Goal: Transaction & Acquisition: Subscribe to service/newsletter

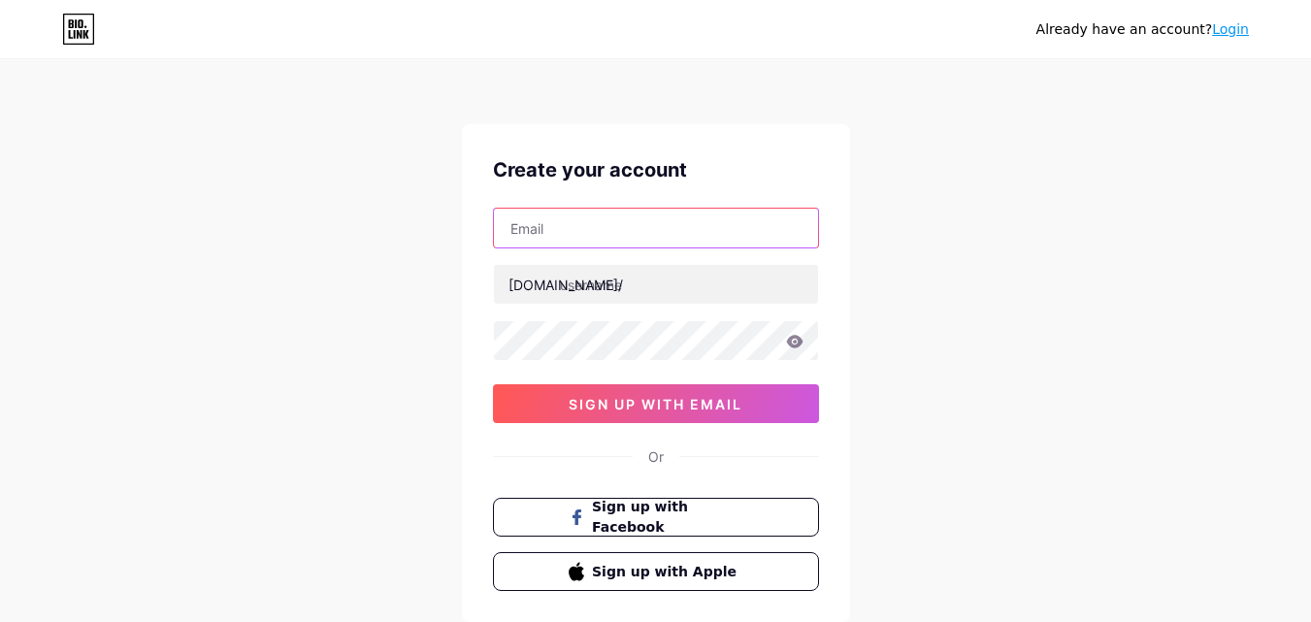
click at [579, 223] on input "text" at bounding box center [656, 228] width 324 height 39
type input "[EMAIL_ADDRESS][DOMAIN_NAME]"
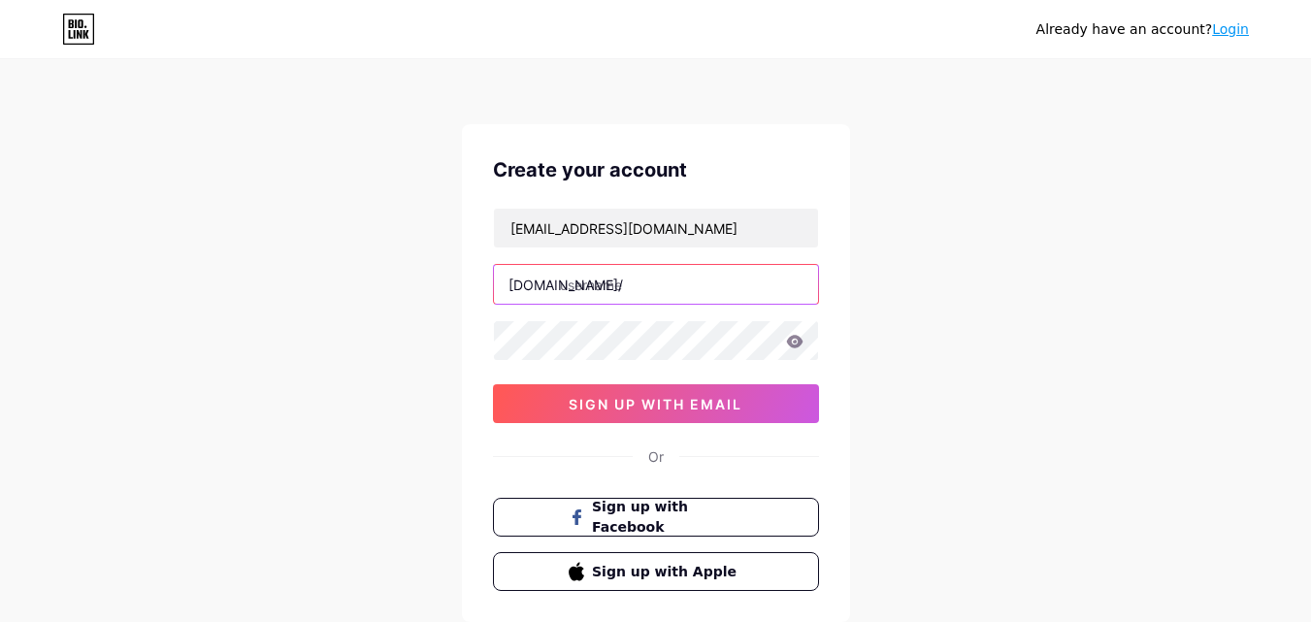
click at [631, 282] on input "text" at bounding box center [656, 284] width 324 height 39
paste input "seowebsitedesignhouston"
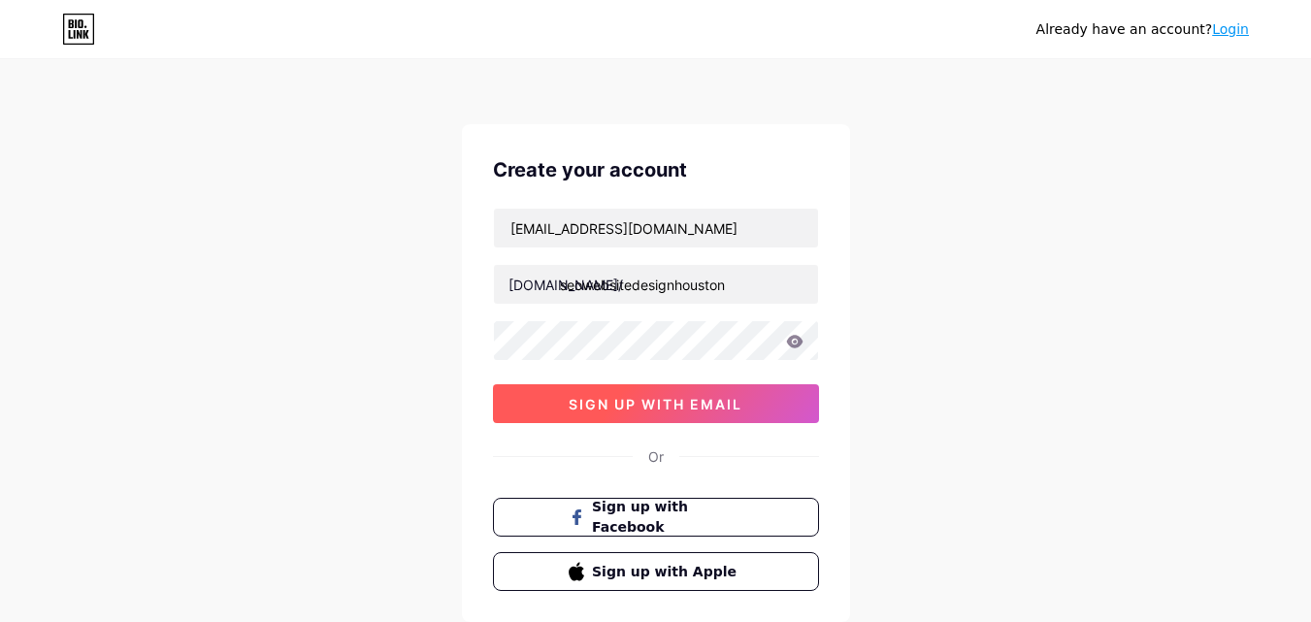
click at [602, 402] on span "sign up with email" at bounding box center [656, 404] width 174 height 16
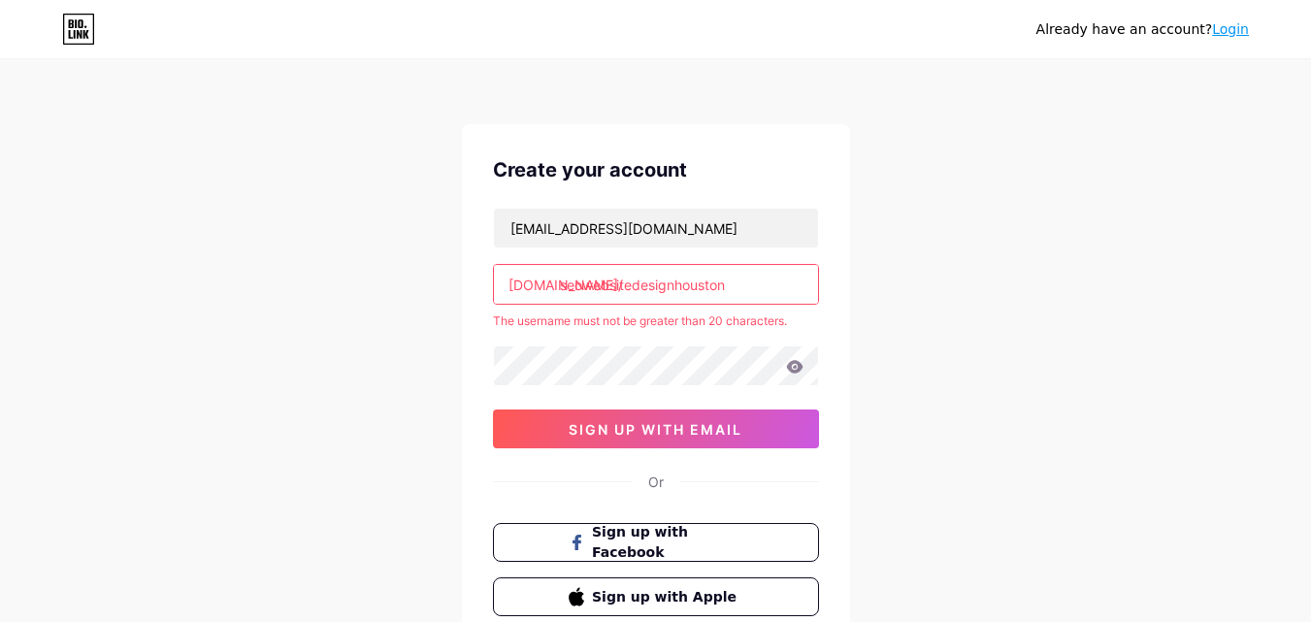
click at [562, 286] on input "seowebsitedesignhouston" at bounding box center [656, 284] width 324 height 39
click at [630, 283] on input "seowebsitedesignhouston" at bounding box center [656, 284] width 324 height 39
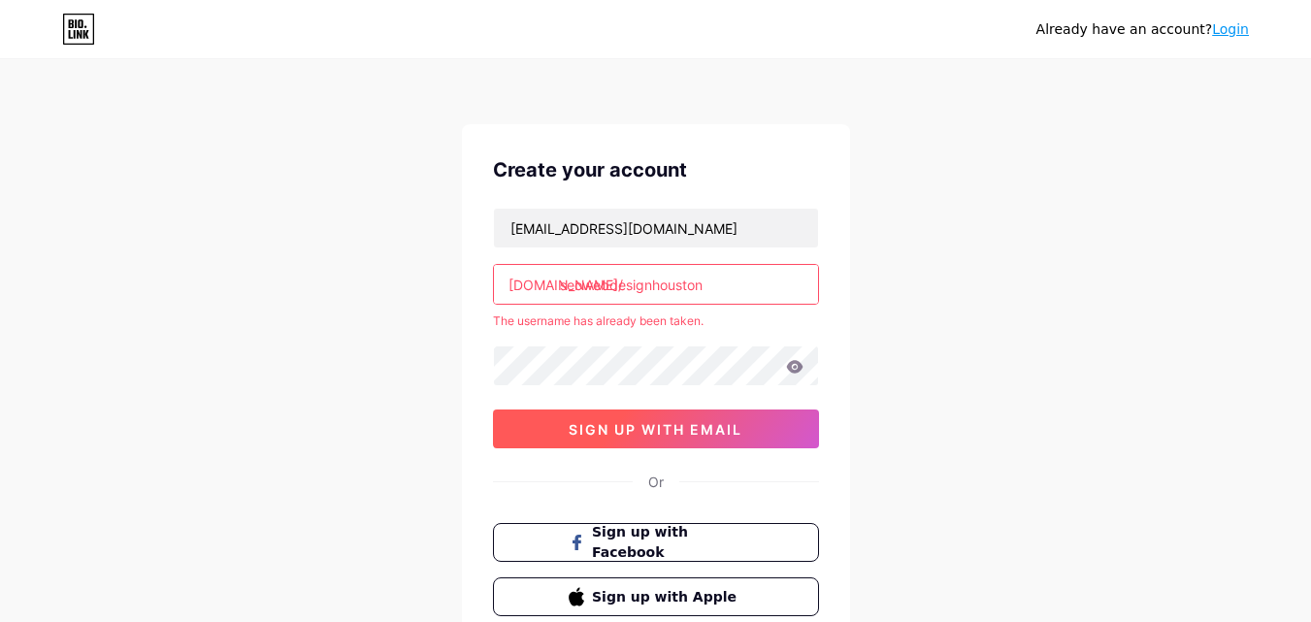
click at [660, 428] on span "sign up with email" at bounding box center [656, 429] width 174 height 16
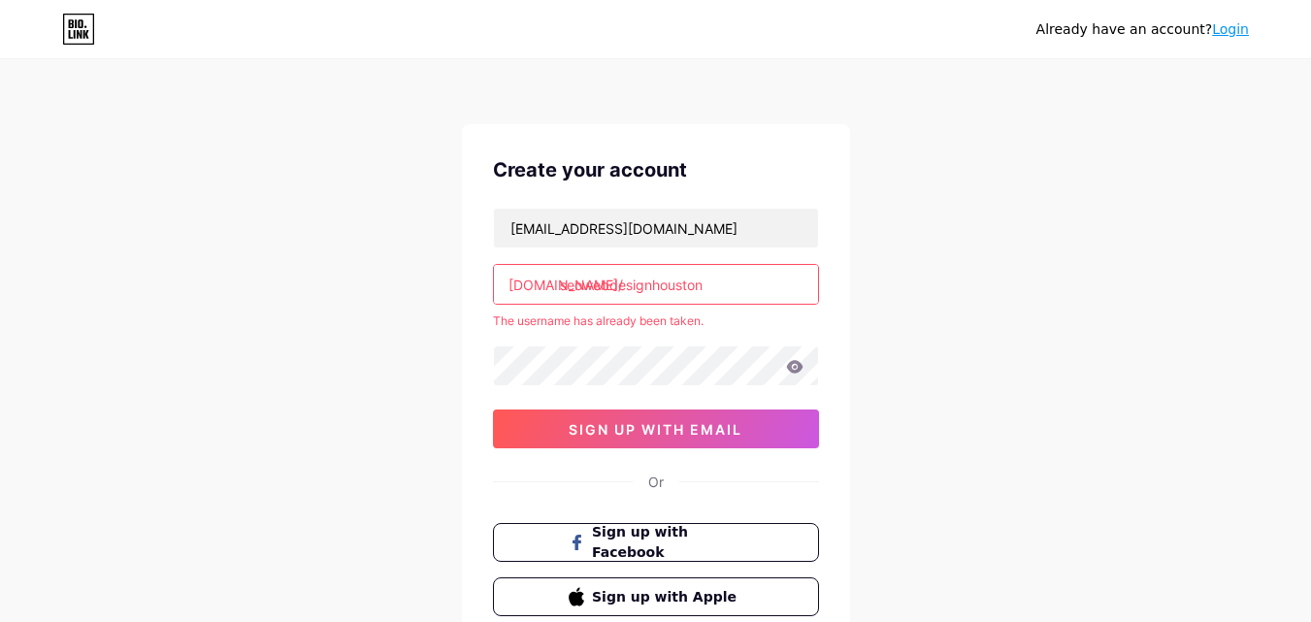
click at [558, 280] on div "[DOMAIN_NAME]/" at bounding box center [565, 285] width 115 height 20
click at [560, 282] on input "seowebdesignhouston" at bounding box center [656, 284] width 324 height 39
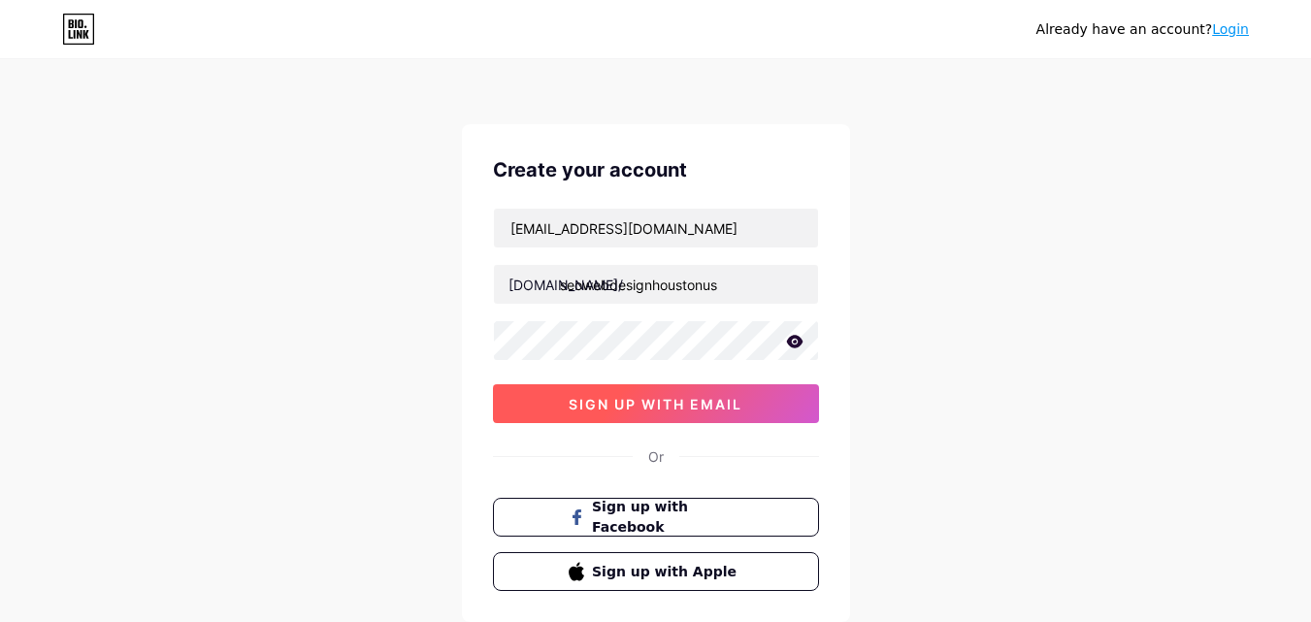
click at [669, 398] on span "sign up with email" at bounding box center [656, 404] width 174 height 16
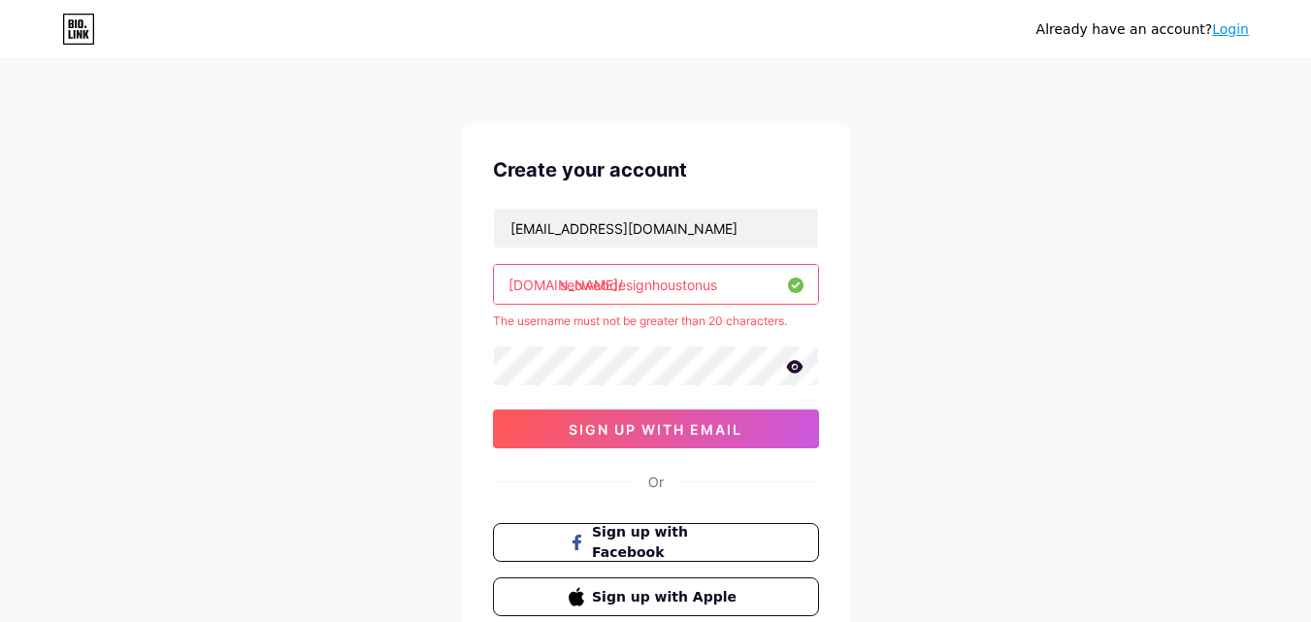
click at [720, 285] on input "seowebdesignhoustonus" at bounding box center [656, 284] width 324 height 39
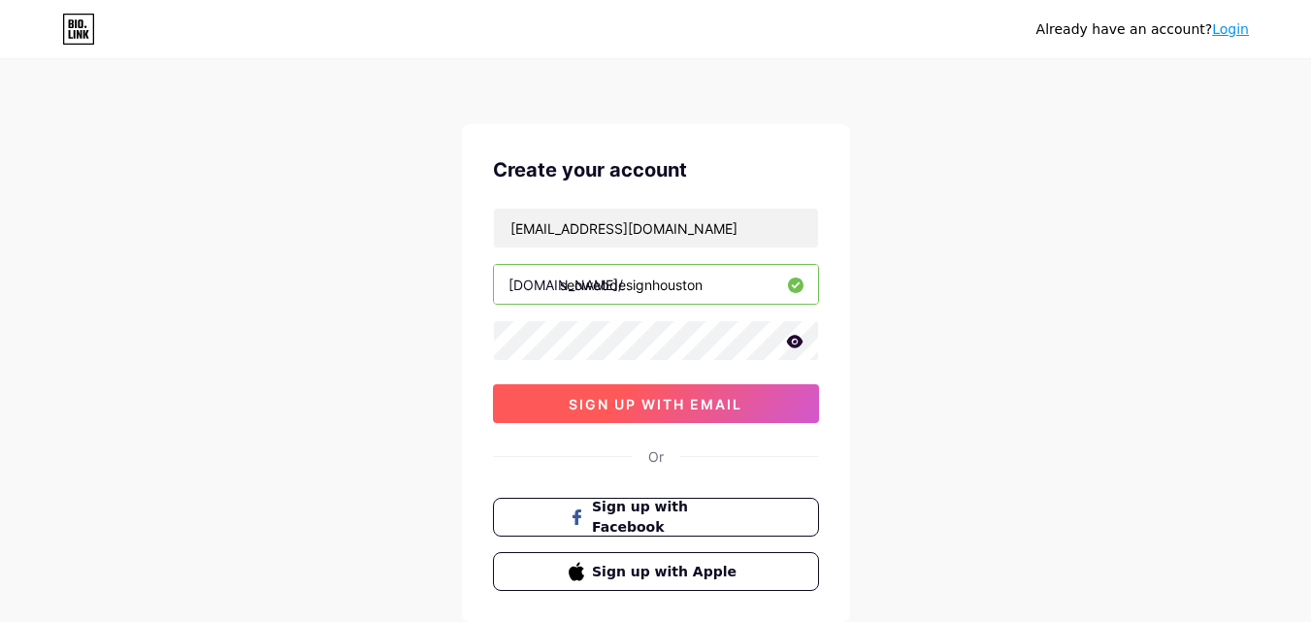
click at [704, 409] on span "sign up with email" at bounding box center [656, 404] width 174 height 16
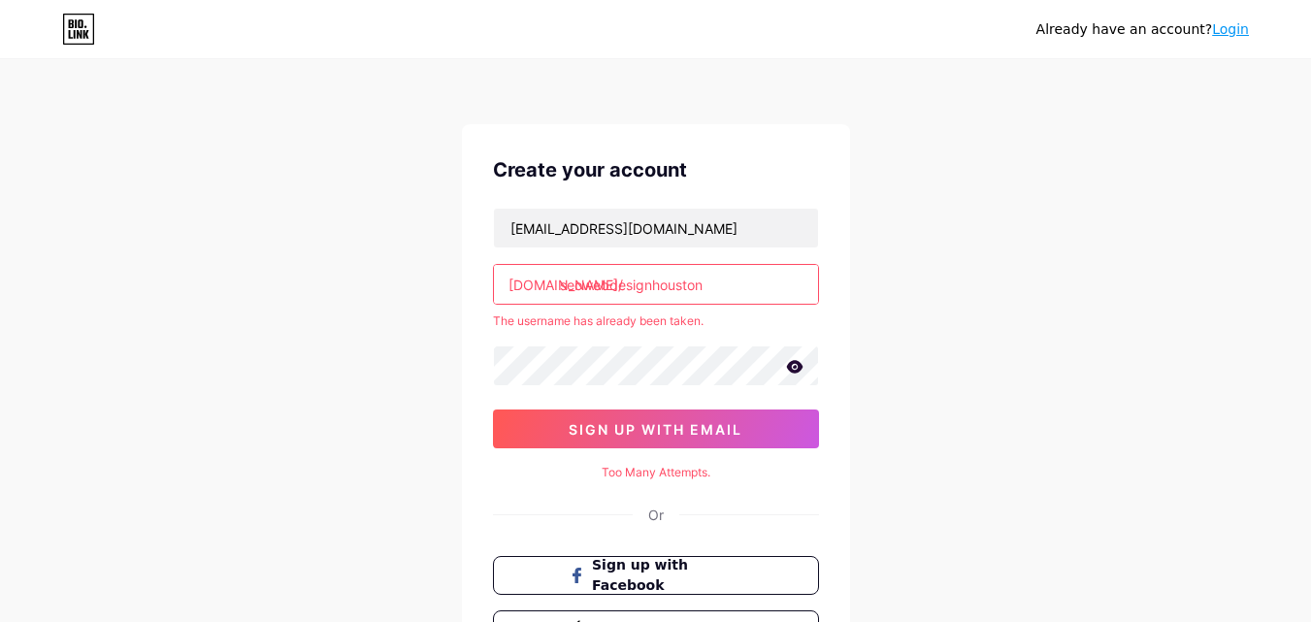
click at [729, 288] on input "seowebdesignhouston" at bounding box center [656, 284] width 324 height 39
type input "seowebdesignhoustons"
click at [897, 344] on div "Already have an account? Login Create your account [EMAIL_ADDRESS][DOMAIN_NAME]…" at bounding box center [655, 400] width 1311 height 801
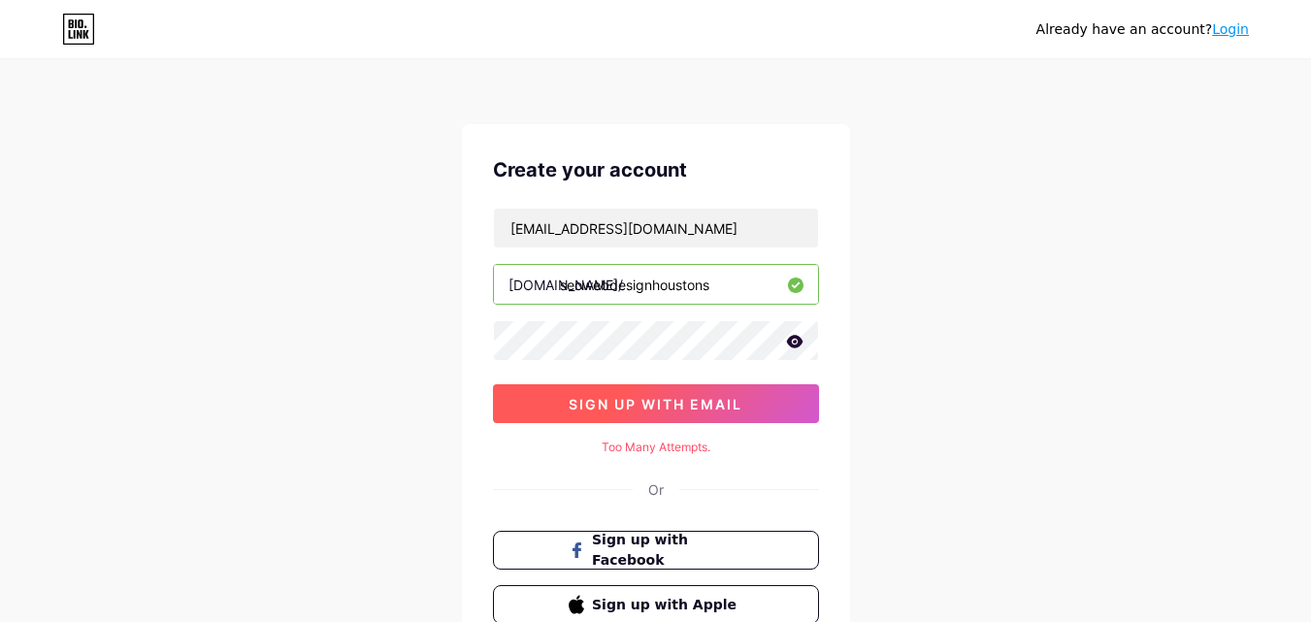
click at [657, 408] on span "sign up with email" at bounding box center [656, 404] width 174 height 16
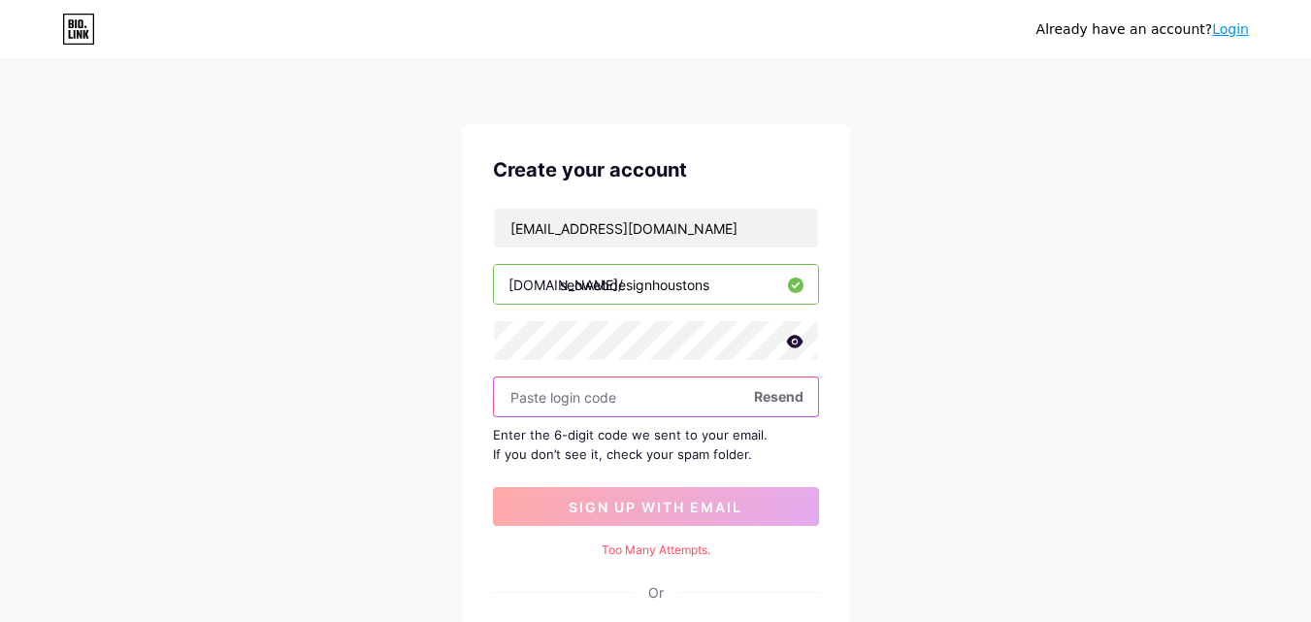
paste input "990133"
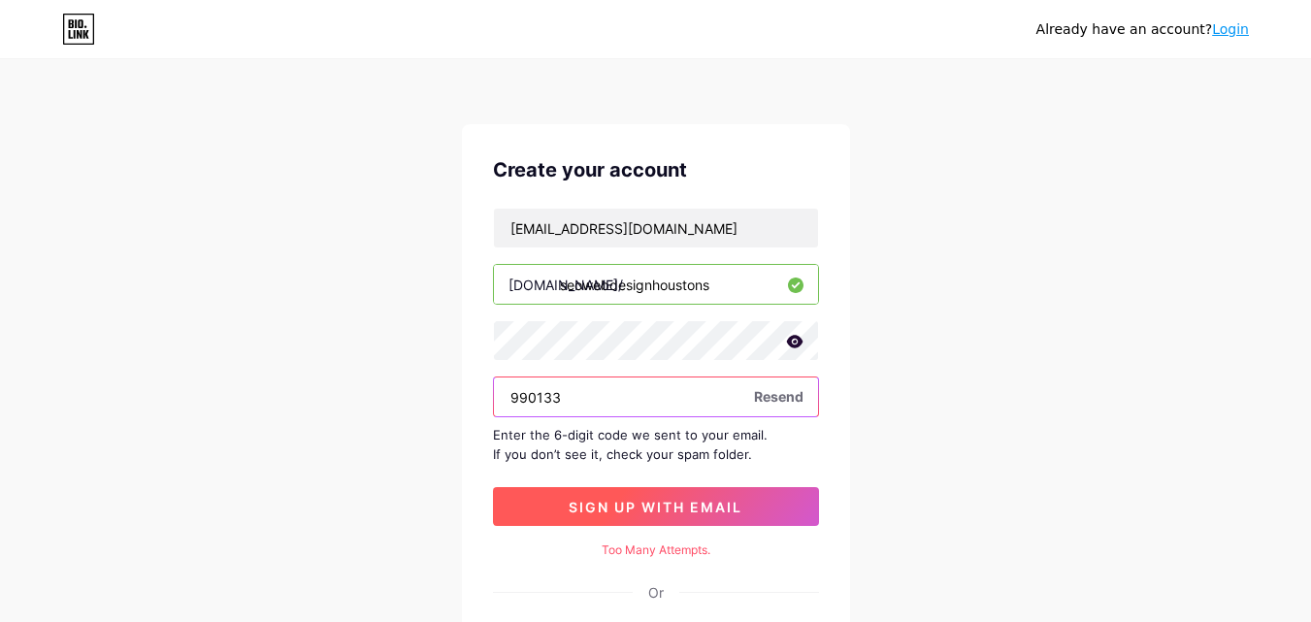
type input "990133"
click at [630, 514] on span "sign up with email" at bounding box center [656, 507] width 174 height 16
